Goal: Task Accomplishment & Management: Complete application form

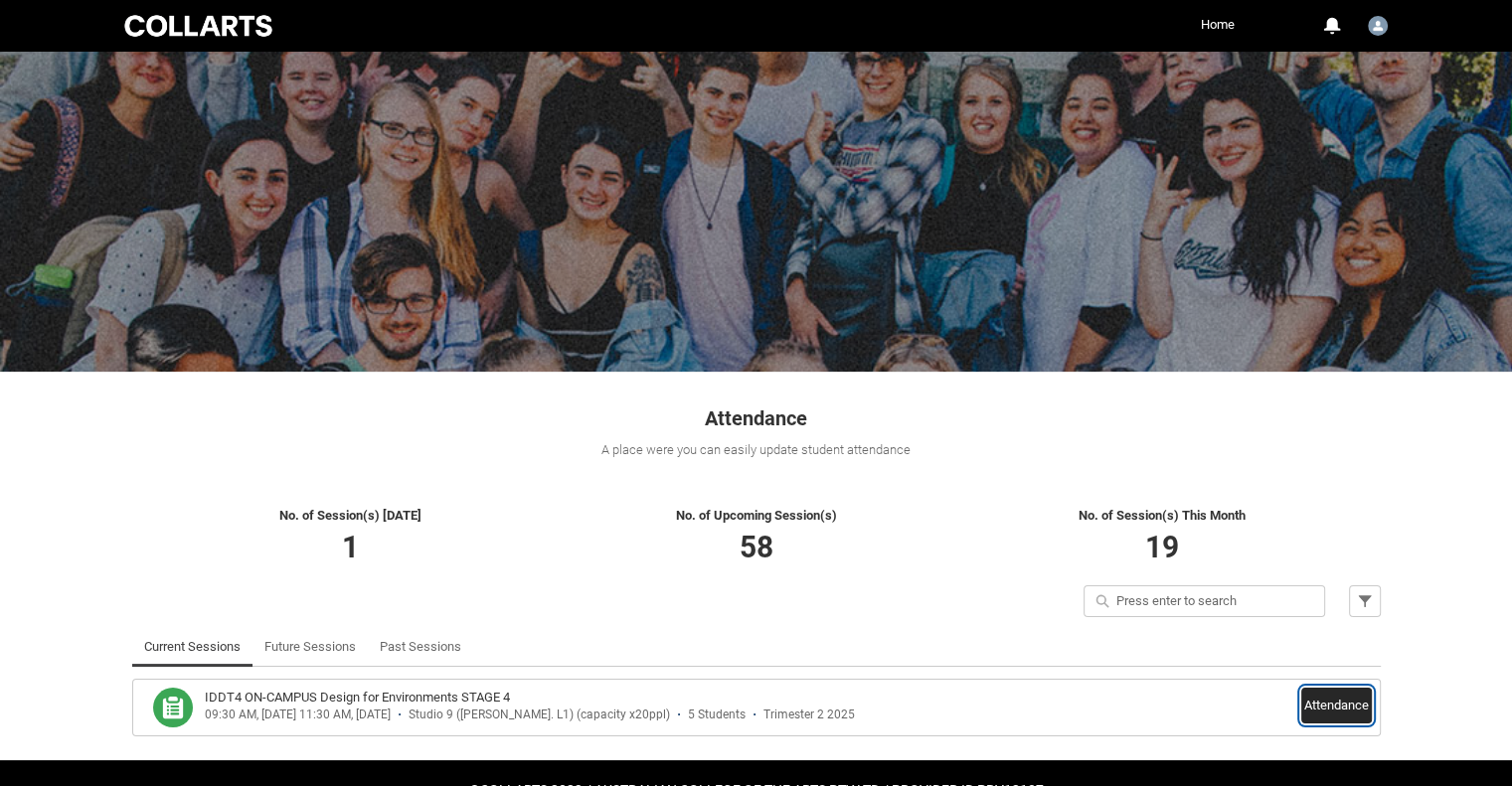
click at [1304, 707] on button "Attendance" at bounding box center [1336, 706] width 71 height 36
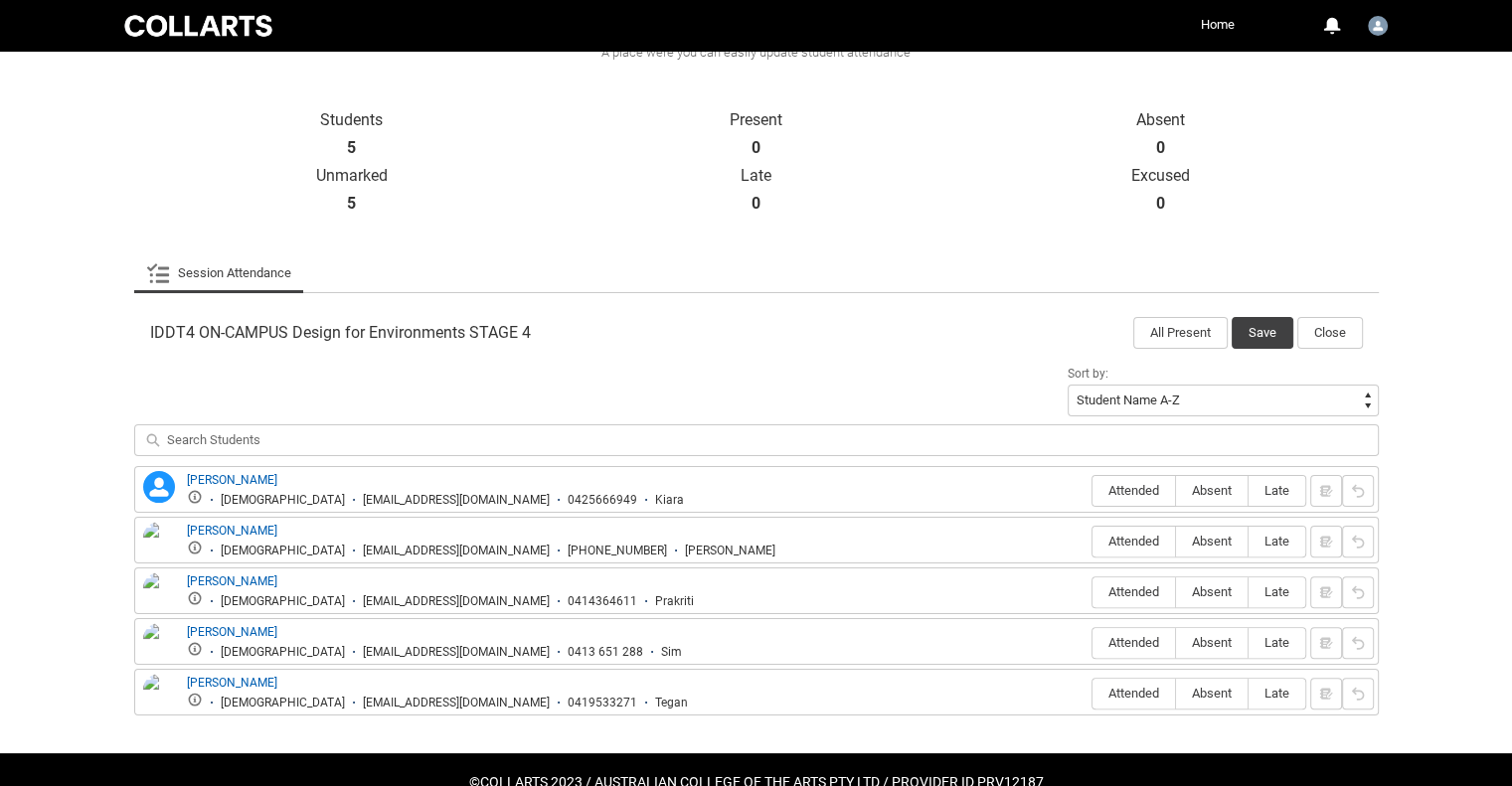
scroll to position [441, 0]
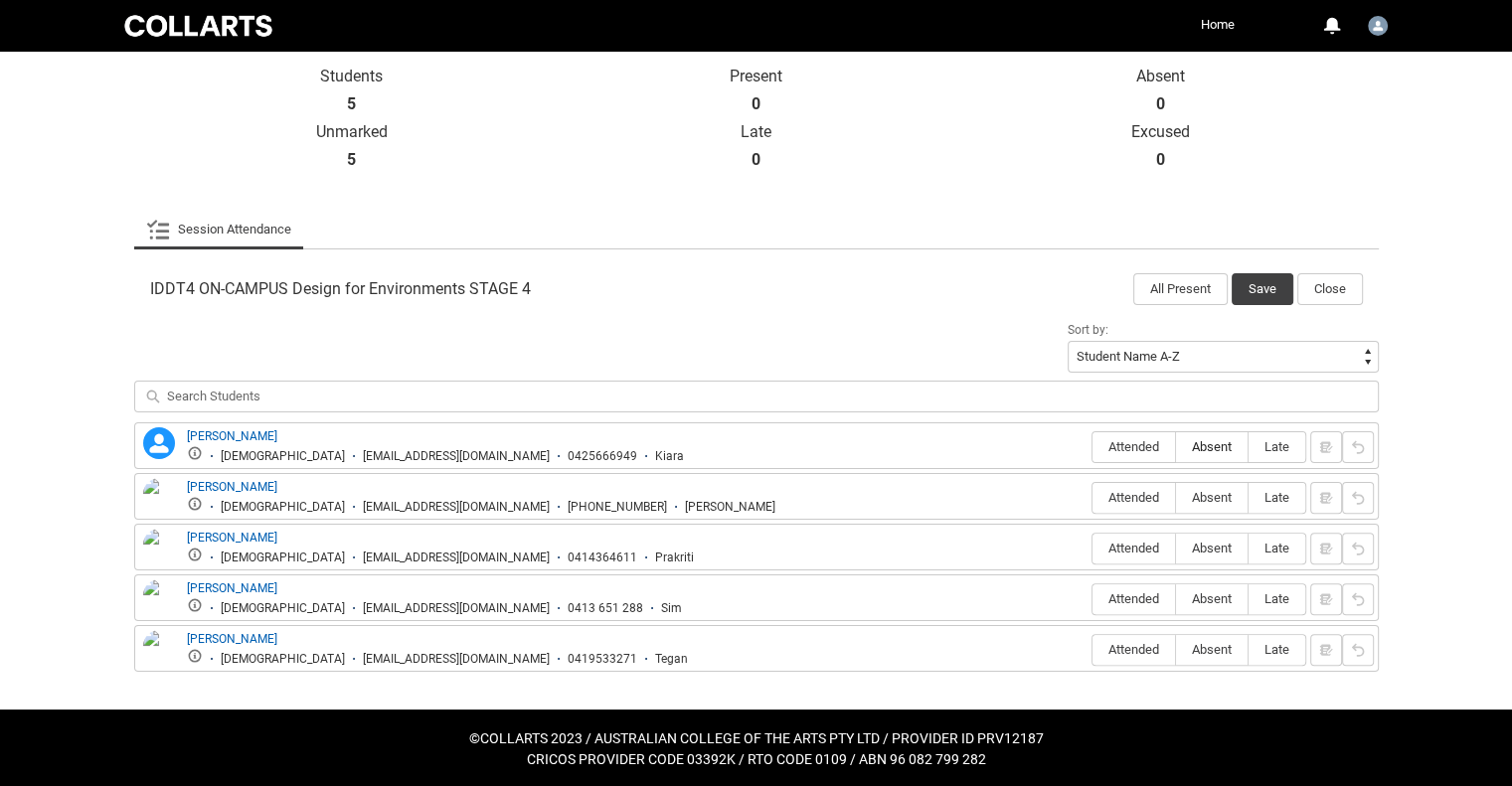
click at [1205, 442] on span "Absent" at bounding box center [1211, 446] width 72 height 15
click at [1175, 446] on input "Absent" at bounding box center [1174, 446] width 1 height 1
type lightning-radio-group "Absent"
radio input "true"
click at [1220, 496] on span "Absent" at bounding box center [1211, 497] width 72 height 15
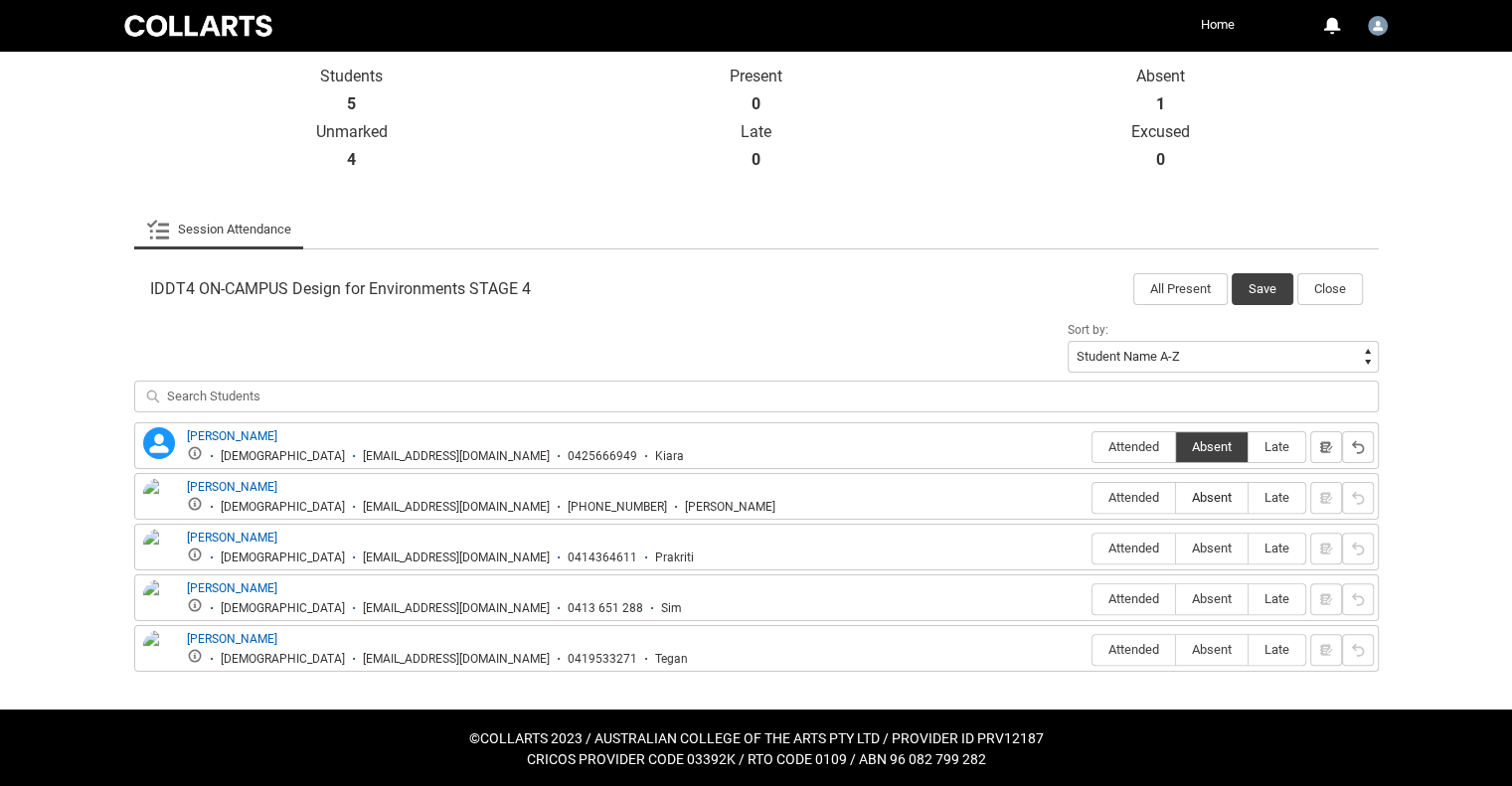
click at [1175, 497] on input "Absent" at bounding box center [1174, 497] width 1 height 1
type lightning-radio-group "Absent"
radio input "true"
click at [1214, 544] on span "Absent" at bounding box center [1211, 547] width 72 height 15
click at [1175, 547] on input "Absent" at bounding box center [1174, 547] width 1 height 1
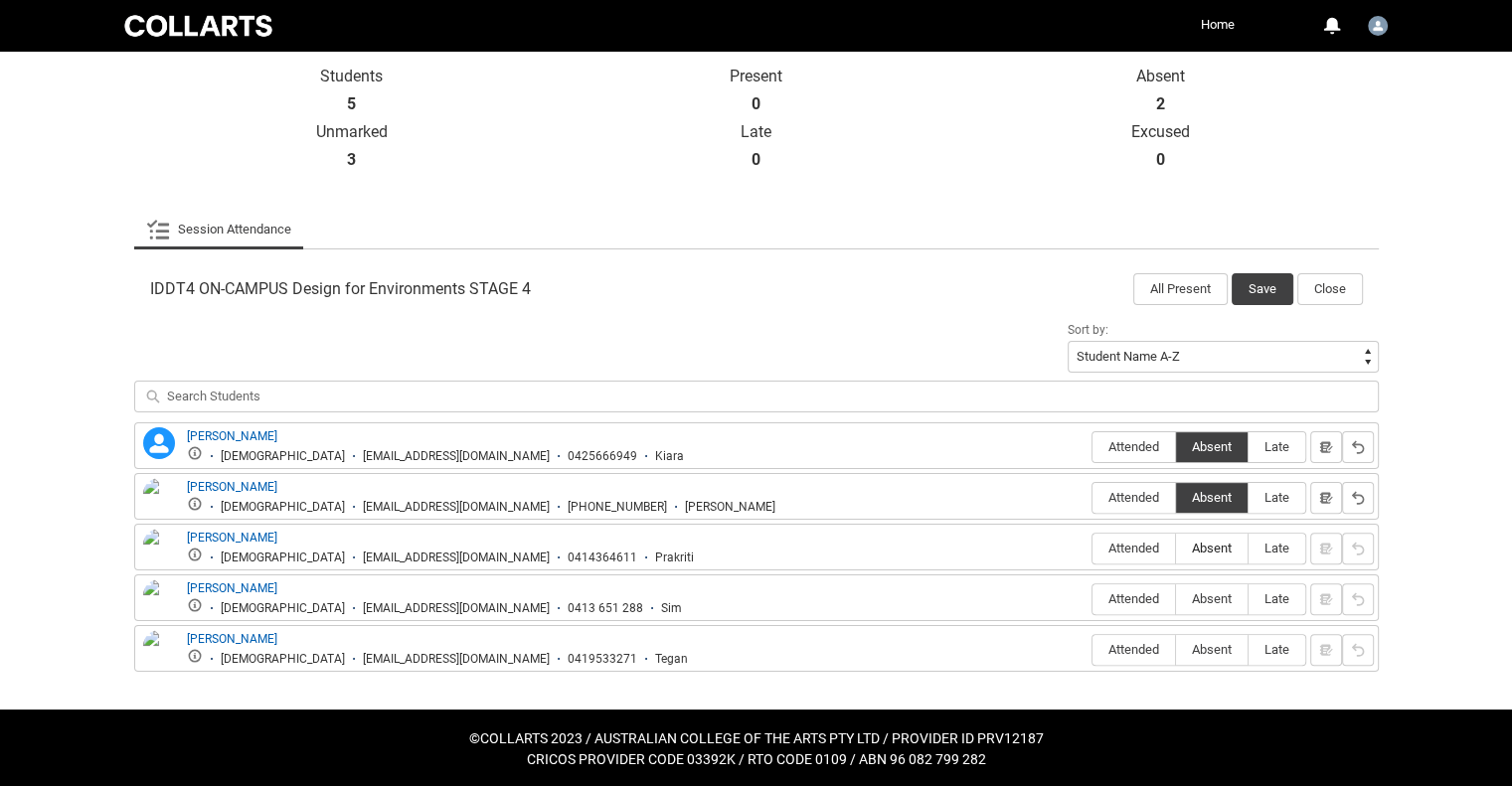
type lightning-radio-group "Absent"
radio input "true"
click at [1145, 595] on span "Attended" at bounding box center [1134, 598] width 83 height 15
click at [1093, 598] on input "Attended" at bounding box center [1092, 598] width 1 height 1
type lightning-radio-group "Attended"
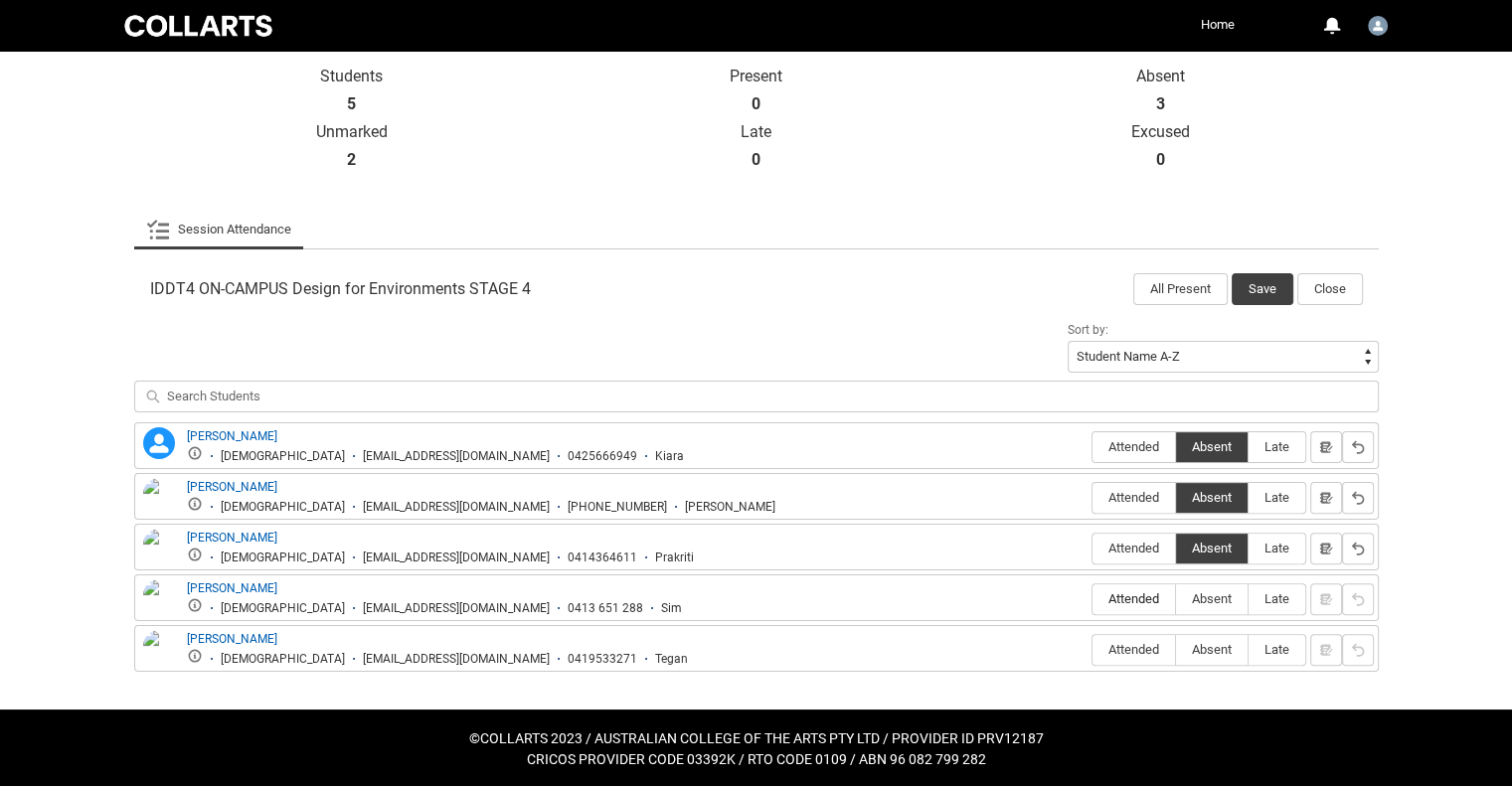
radio input "true"
click at [1124, 650] on span "Attended" at bounding box center [1134, 649] width 83 height 15
click at [1093, 650] on input "Attended" at bounding box center [1092, 649] width 1 height 1
type lightning-radio-group "Attended"
radio input "true"
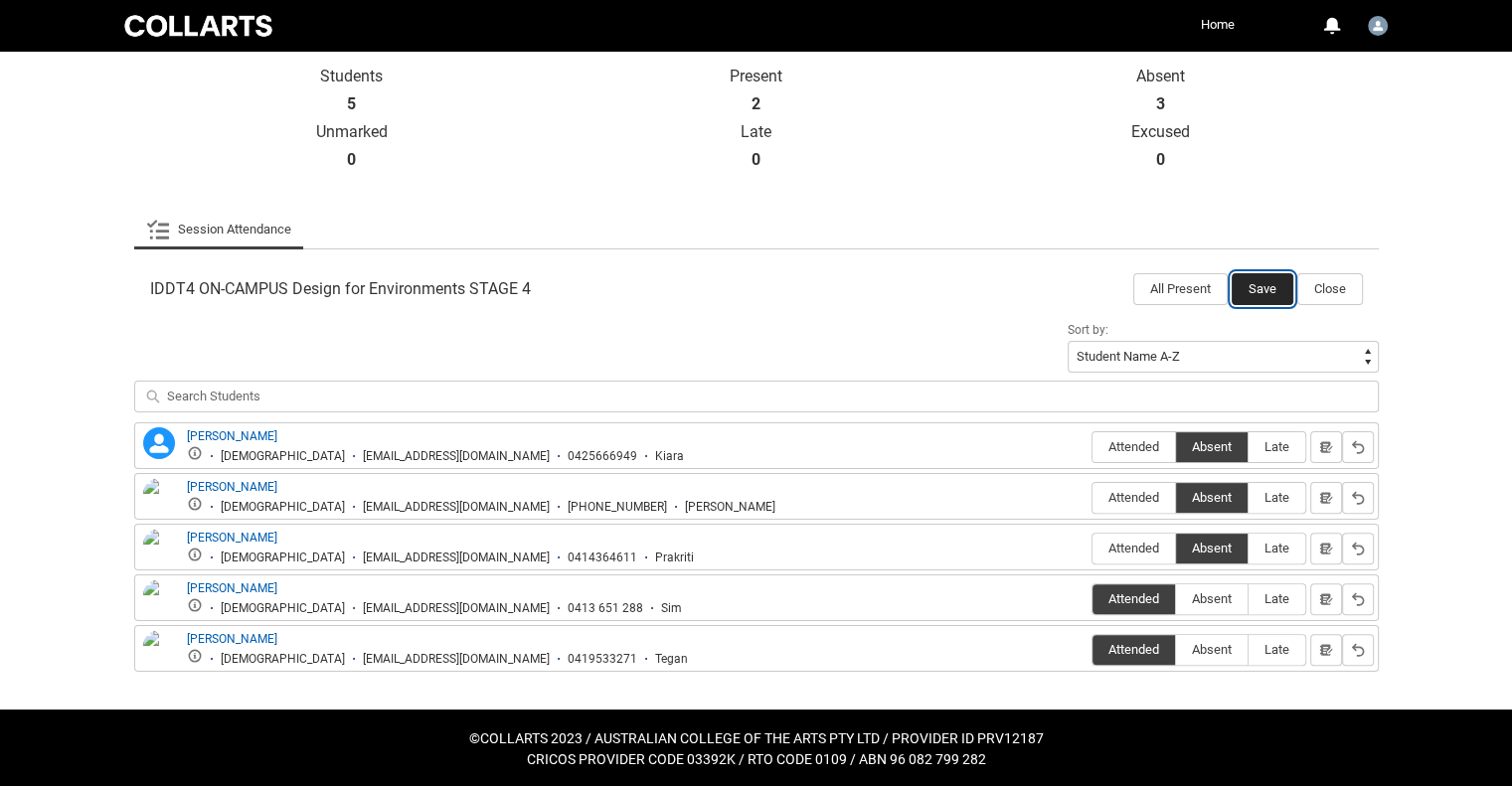
click at [1274, 294] on button "Save" at bounding box center [1262, 290] width 62 height 32
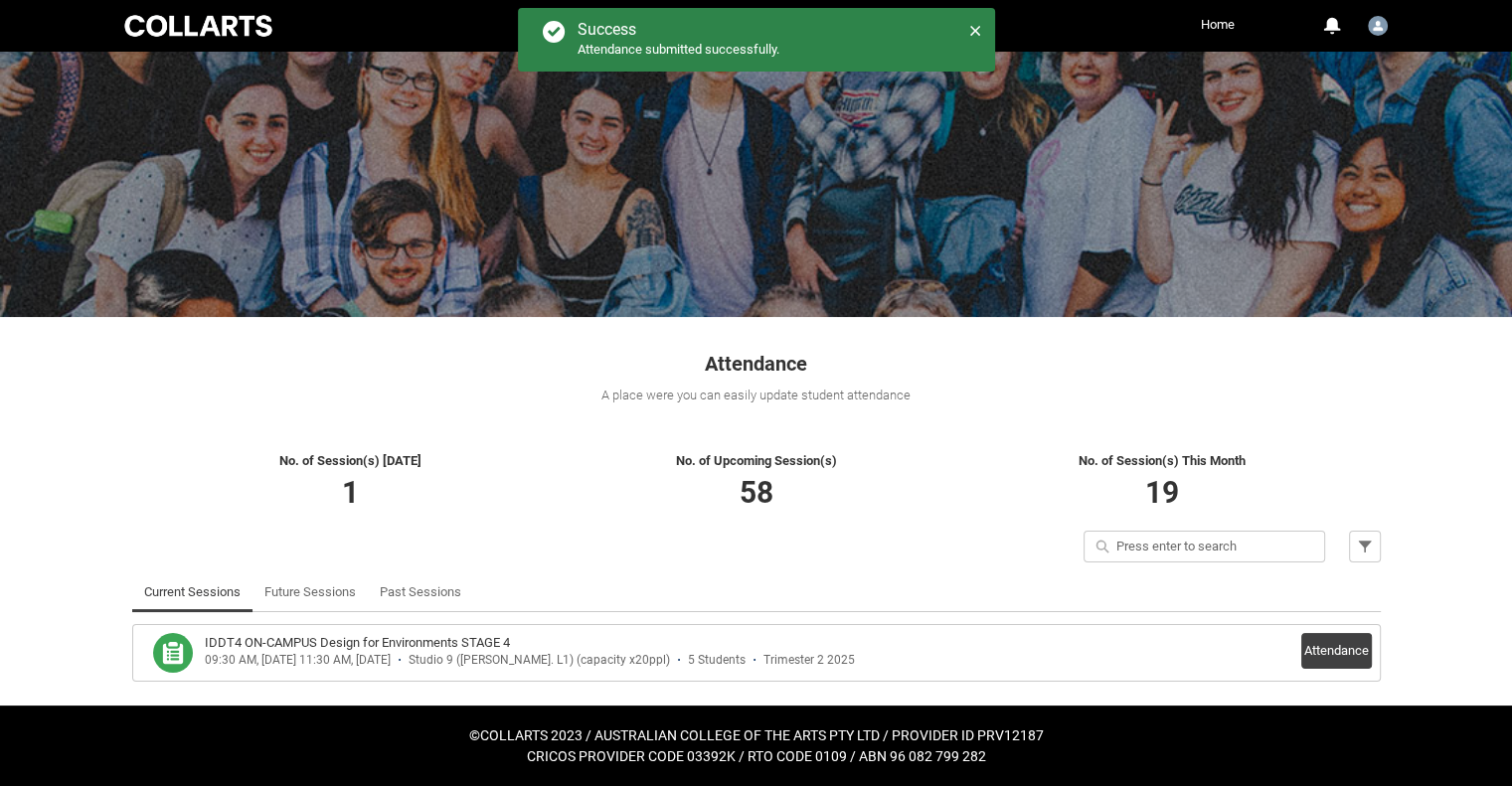
scroll to position [54, 0]
